Goal: Task Accomplishment & Management: Manage account settings

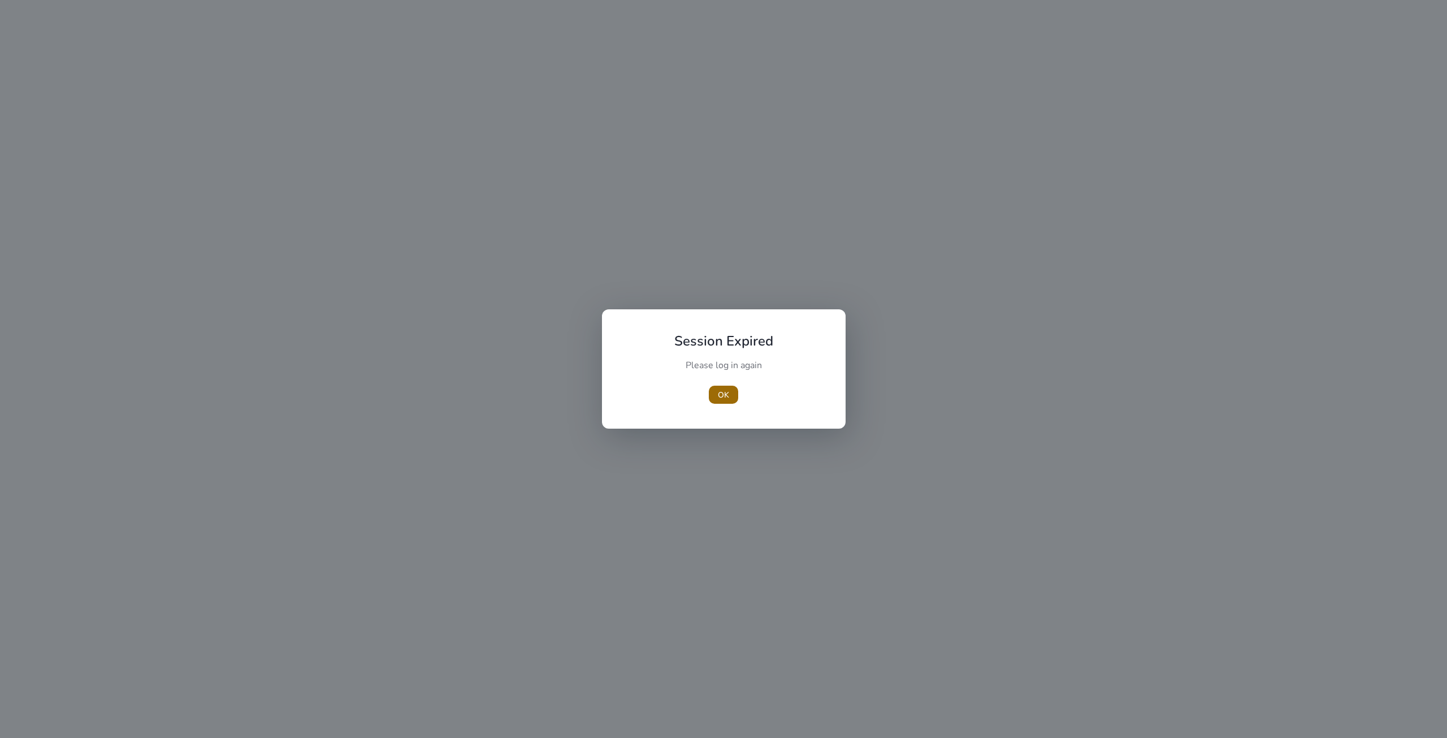
click at [734, 396] on span "button" at bounding box center [723, 394] width 29 height 27
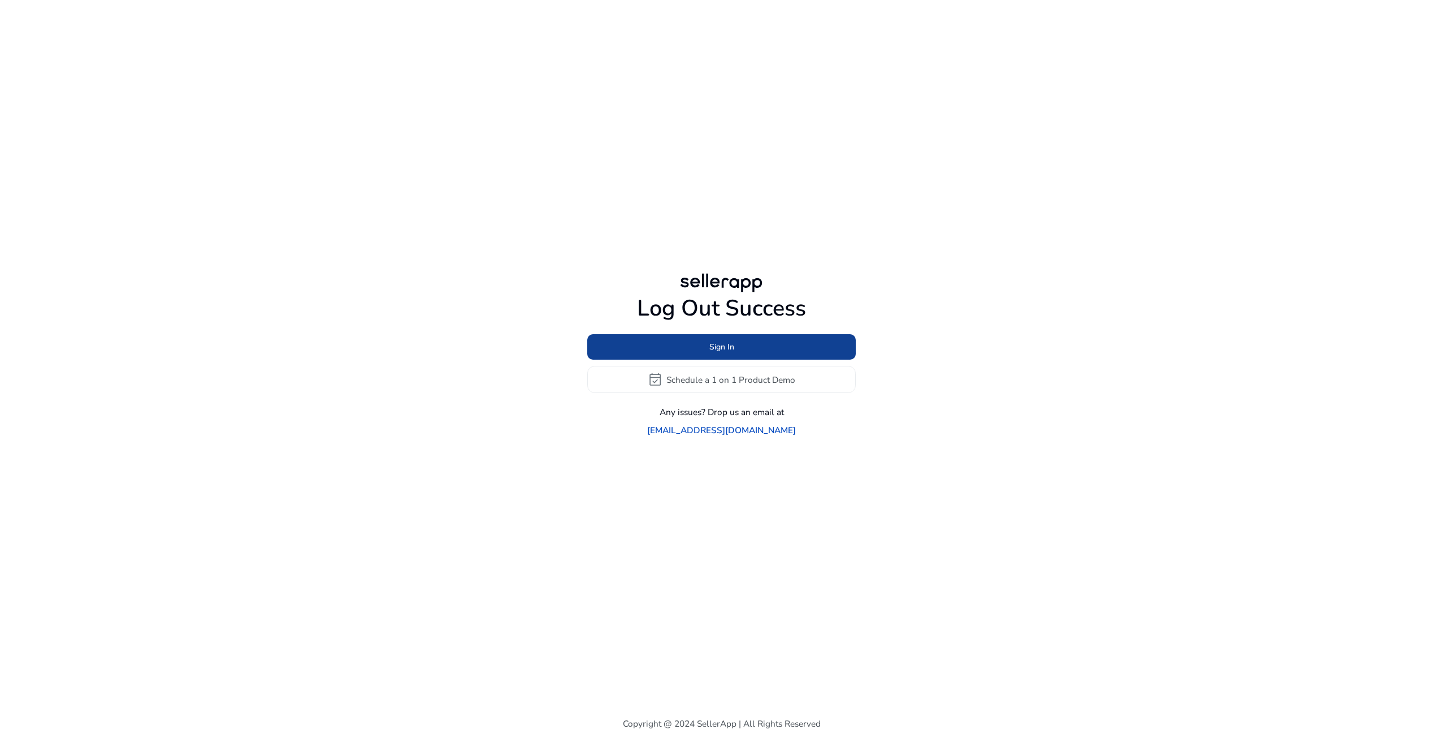
click at [699, 360] on span at bounding box center [721, 347] width 269 height 27
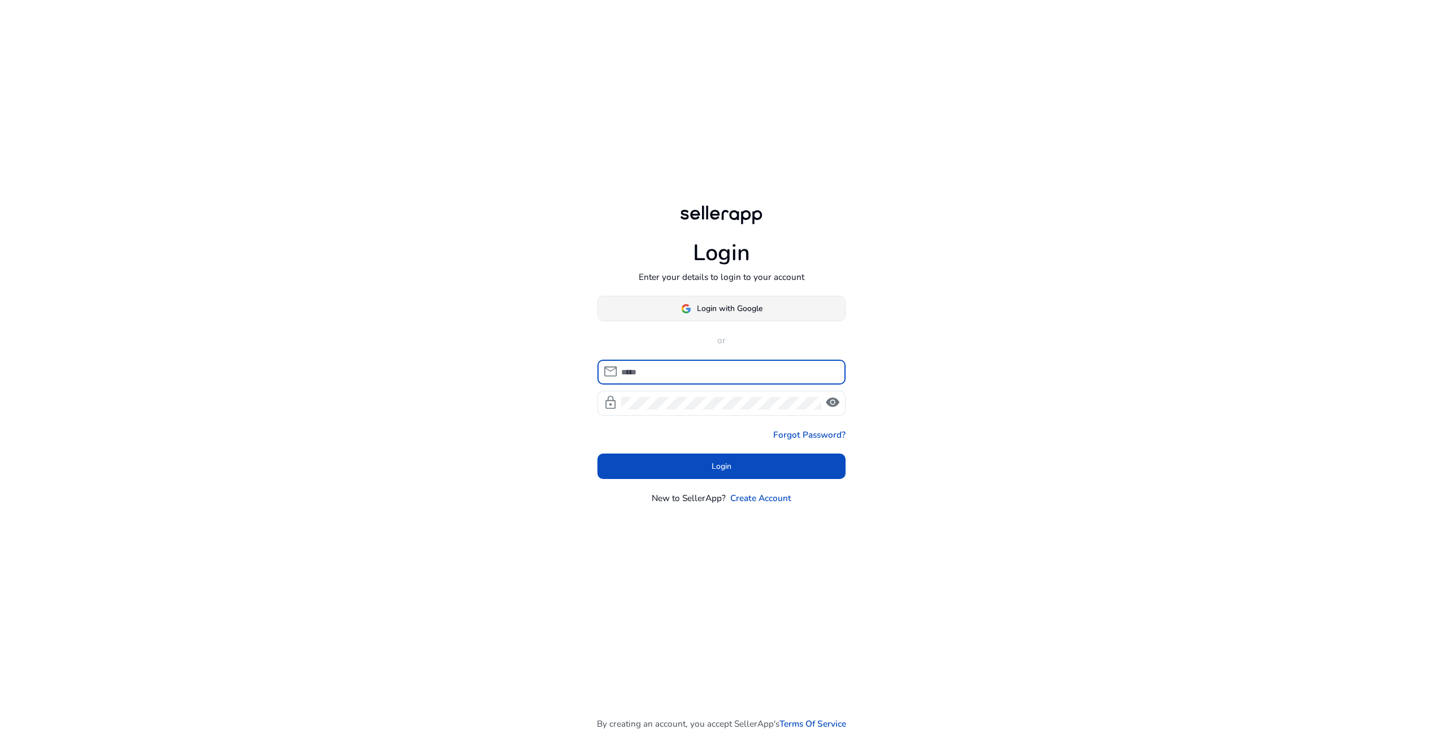
click at [678, 306] on span at bounding box center [722, 308] width 248 height 27
